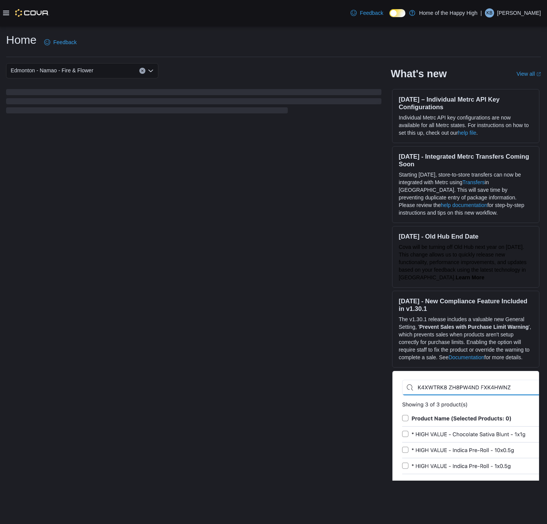
click at [493, 12] on span "KB" at bounding box center [489, 12] width 6 height 9
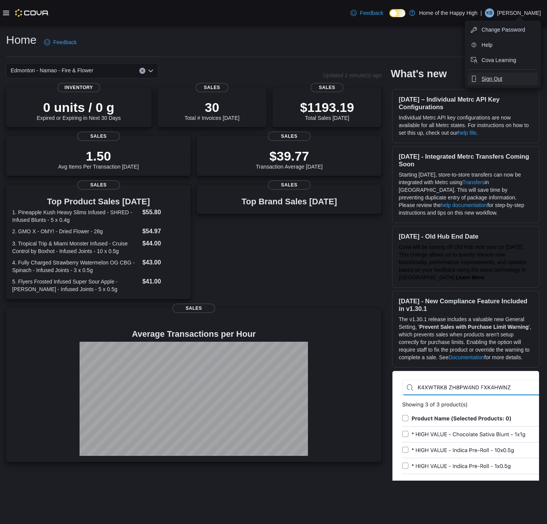
click at [493, 80] on span "Sign Out" at bounding box center [492, 79] width 21 height 8
